Goal: Use online tool/utility: Utilize a website feature to perform a specific function

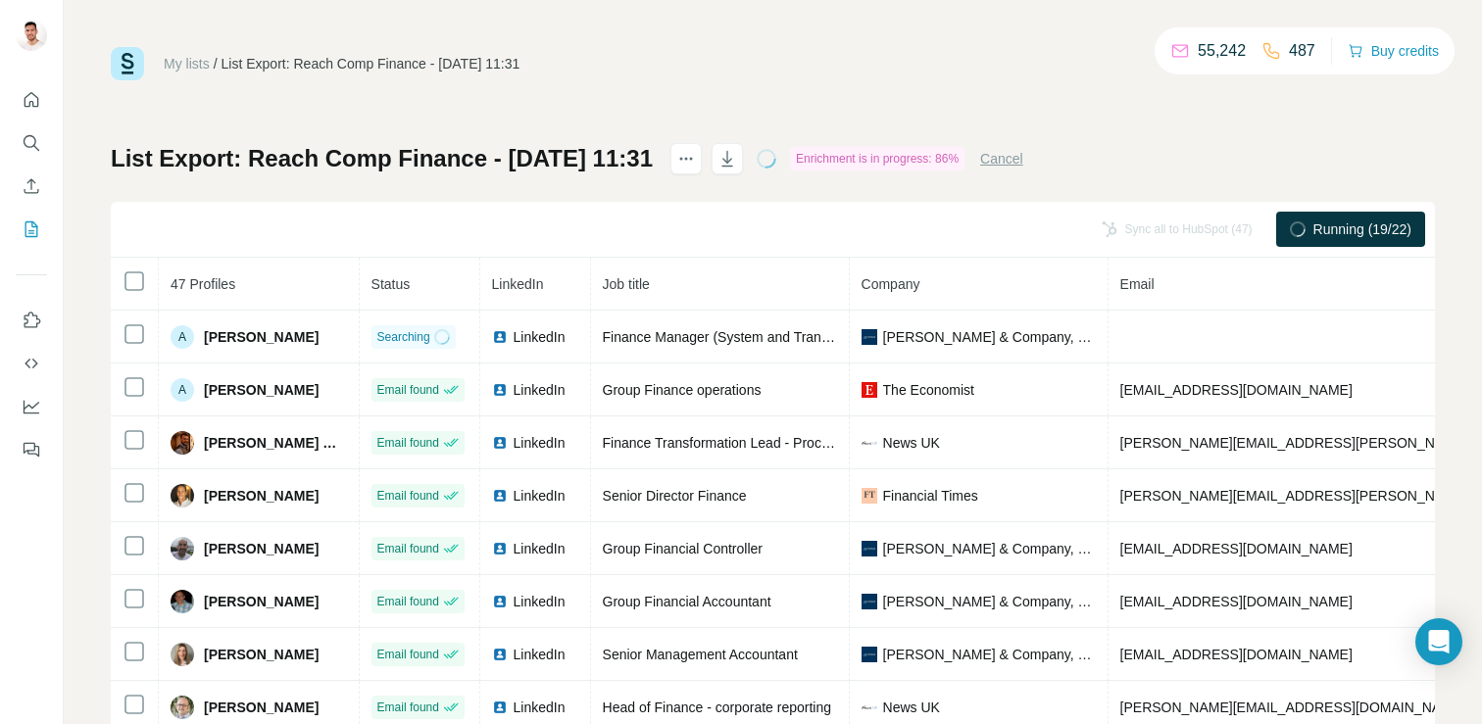
click at [1023, 170] on div "Cancel" at bounding box center [1001, 159] width 43 height 24
click at [1023, 166] on button "Cancel" at bounding box center [1001, 159] width 43 height 20
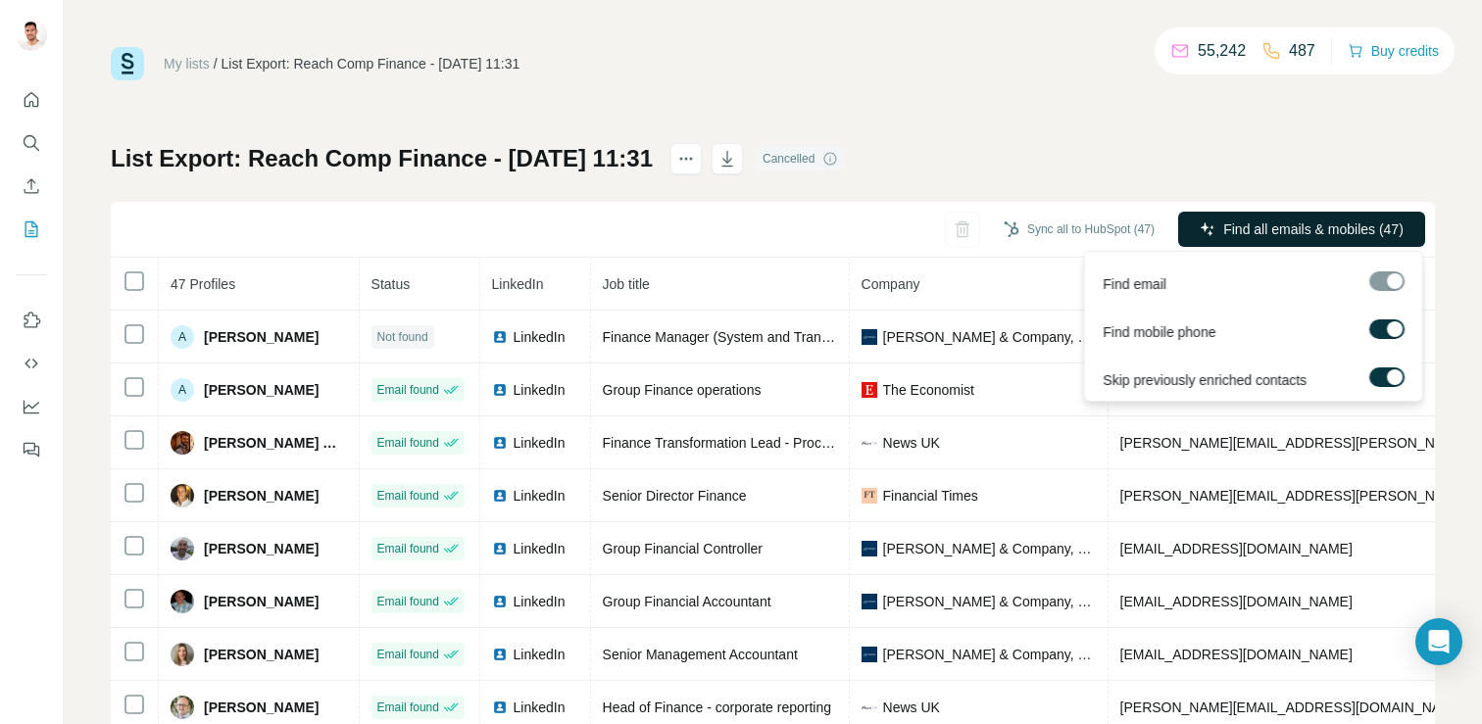
click at [1246, 227] on span "Find all emails & mobiles (47)" at bounding box center [1313, 230] width 180 height 20
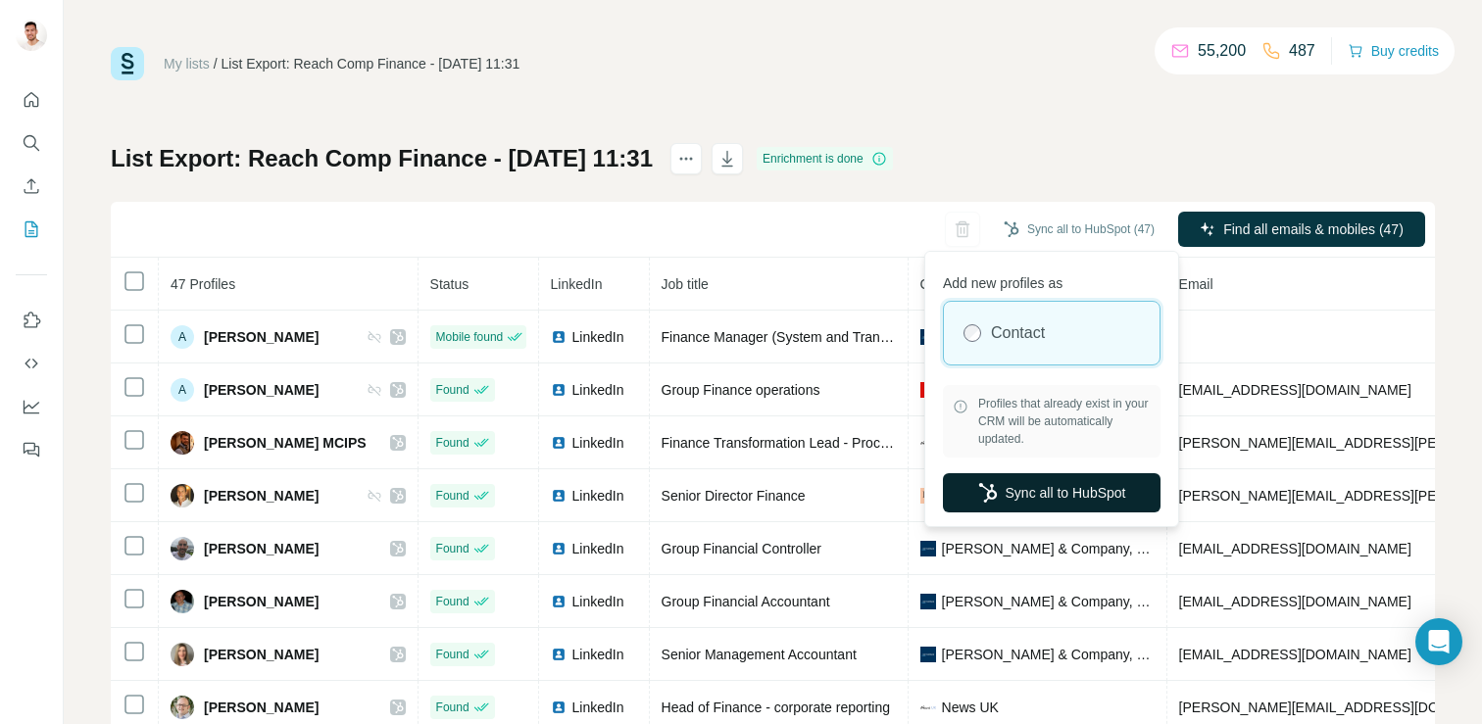
click at [1018, 494] on button "Sync all to HubSpot" at bounding box center [1052, 492] width 218 height 39
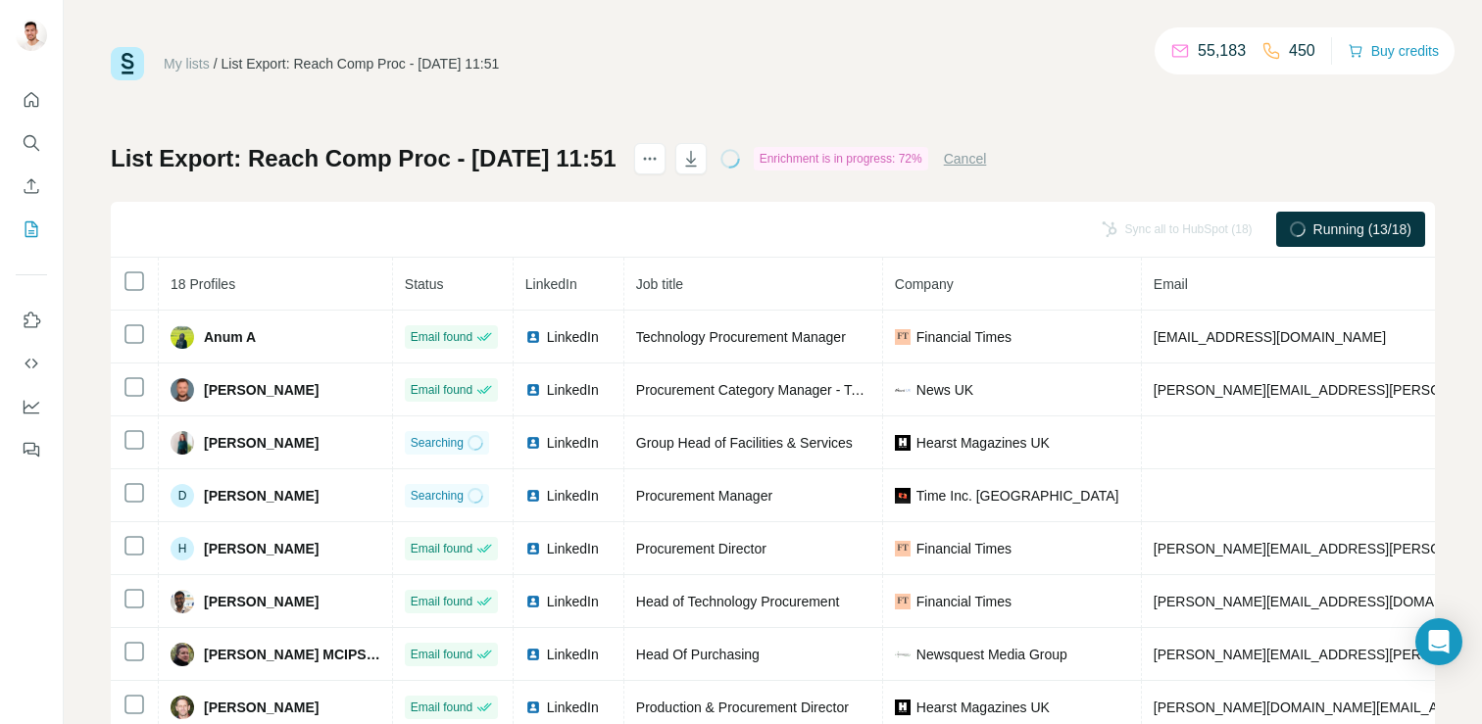
click at [987, 160] on button "Cancel" at bounding box center [965, 159] width 43 height 20
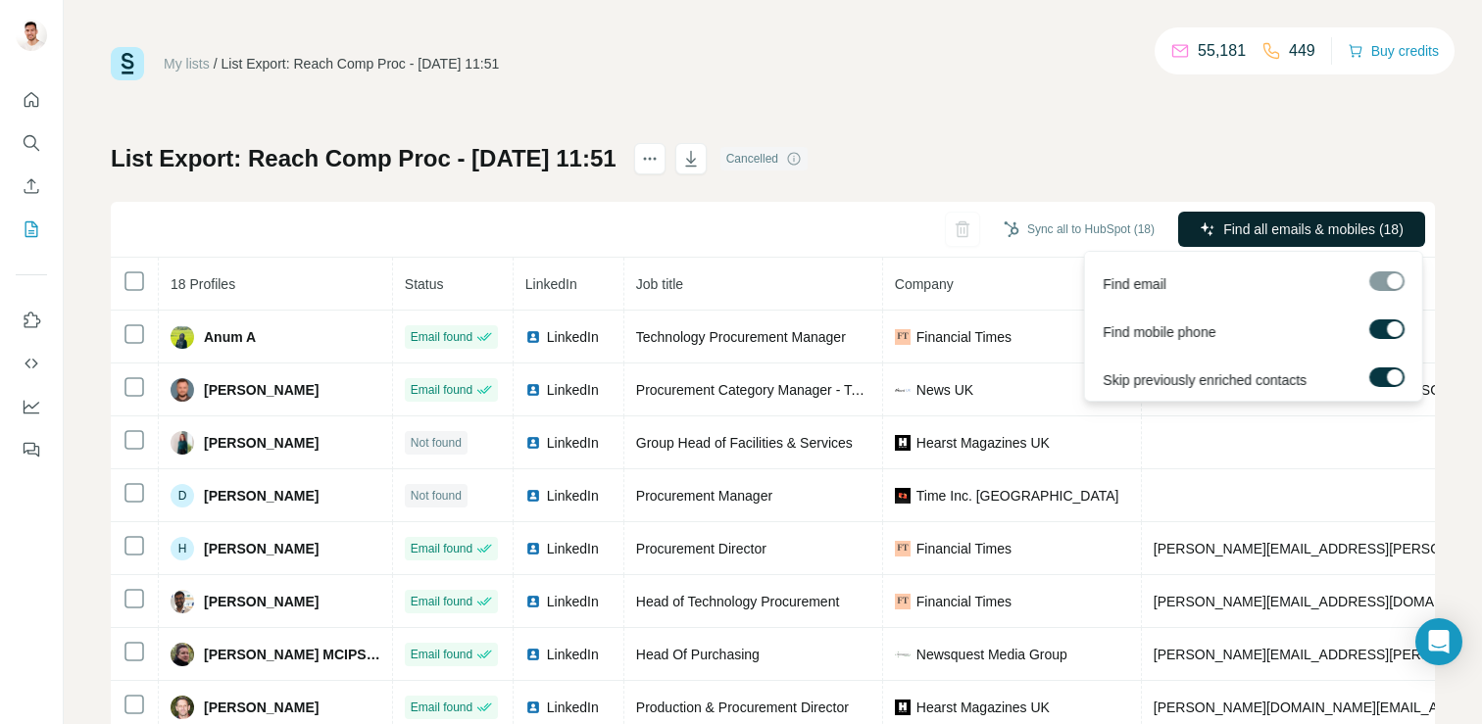
click at [1324, 223] on span "Find all emails & mobiles (18)" at bounding box center [1313, 230] width 180 height 20
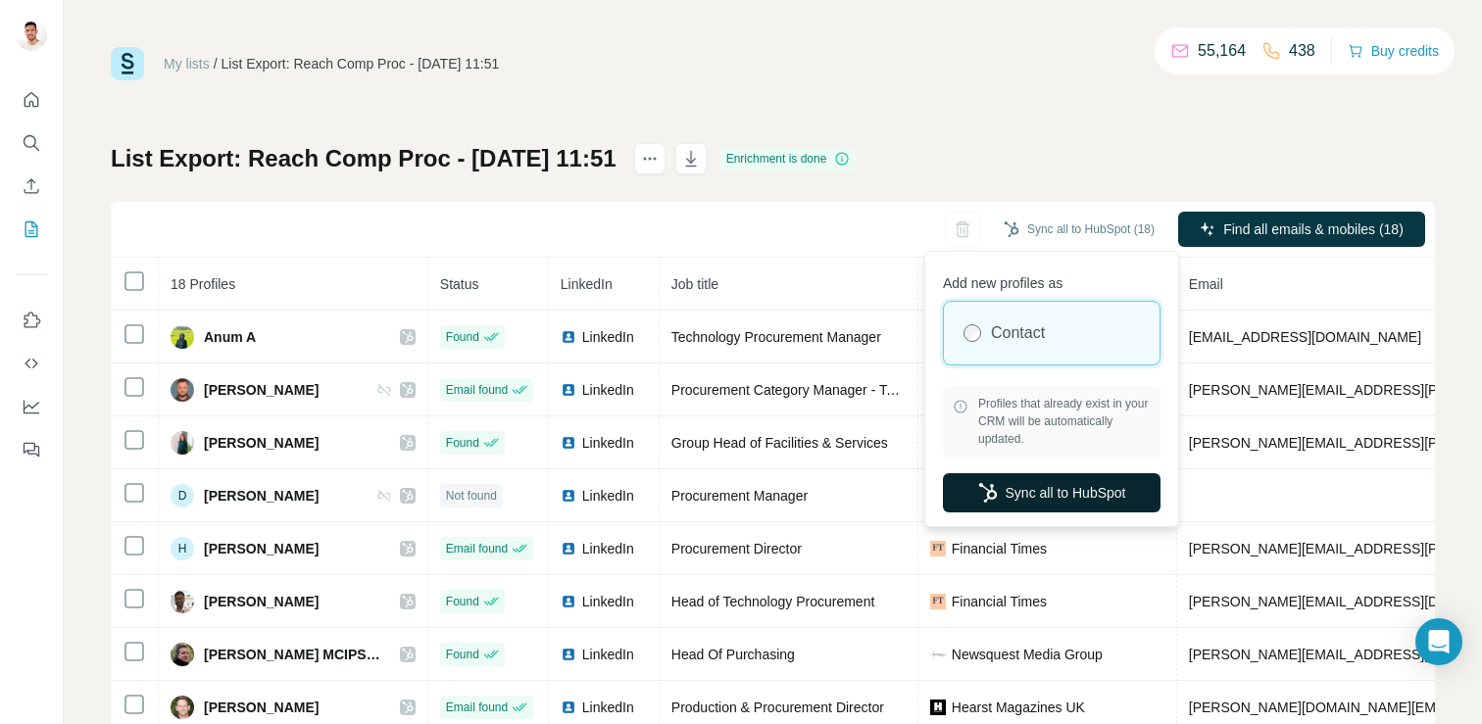
click at [1022, 494] on button "Sync all to HubSpot" at bounding box center [1052, 492] width 218 height 39
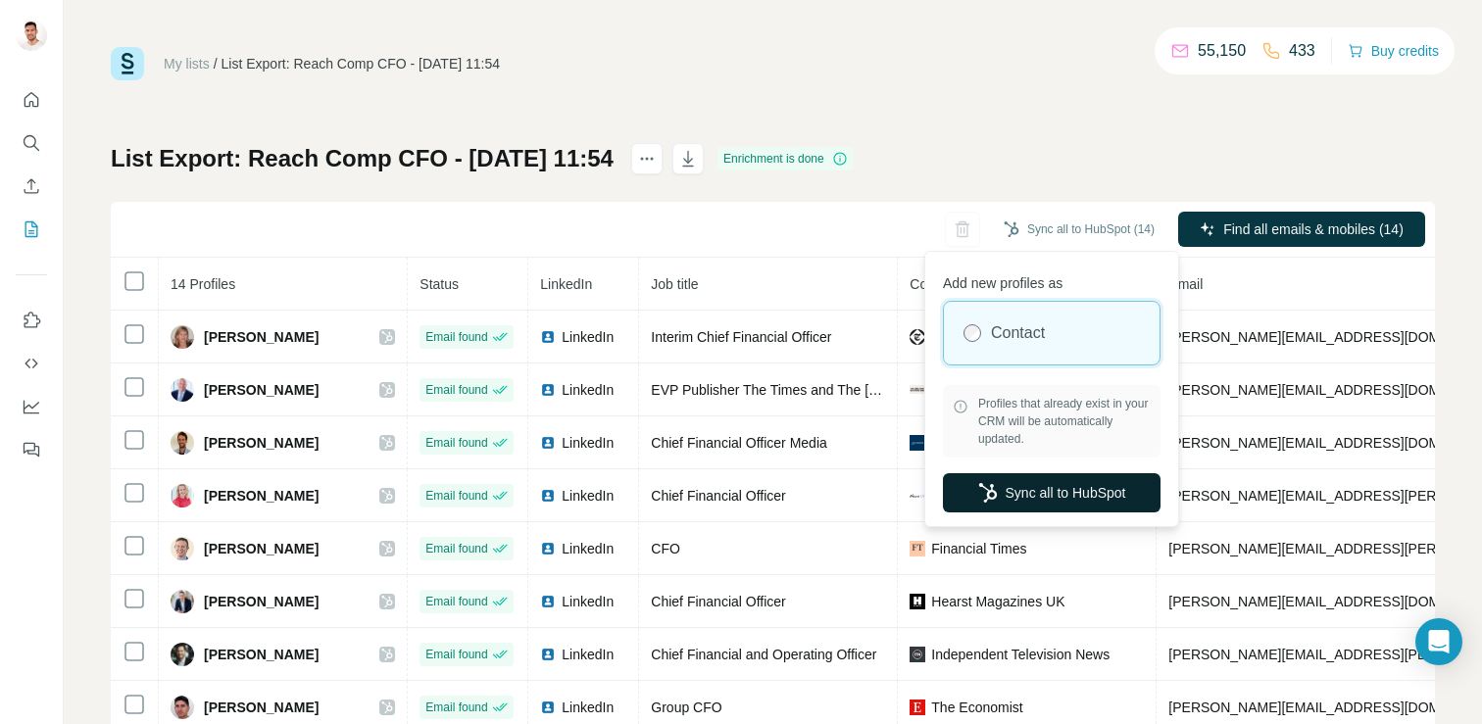
click at [1052, 492] on button "Sync all to HubSpot" at bounding box center [1052, 492] width 218 height 39
